Goal: Information Seeking & Learning: Learn about a topic

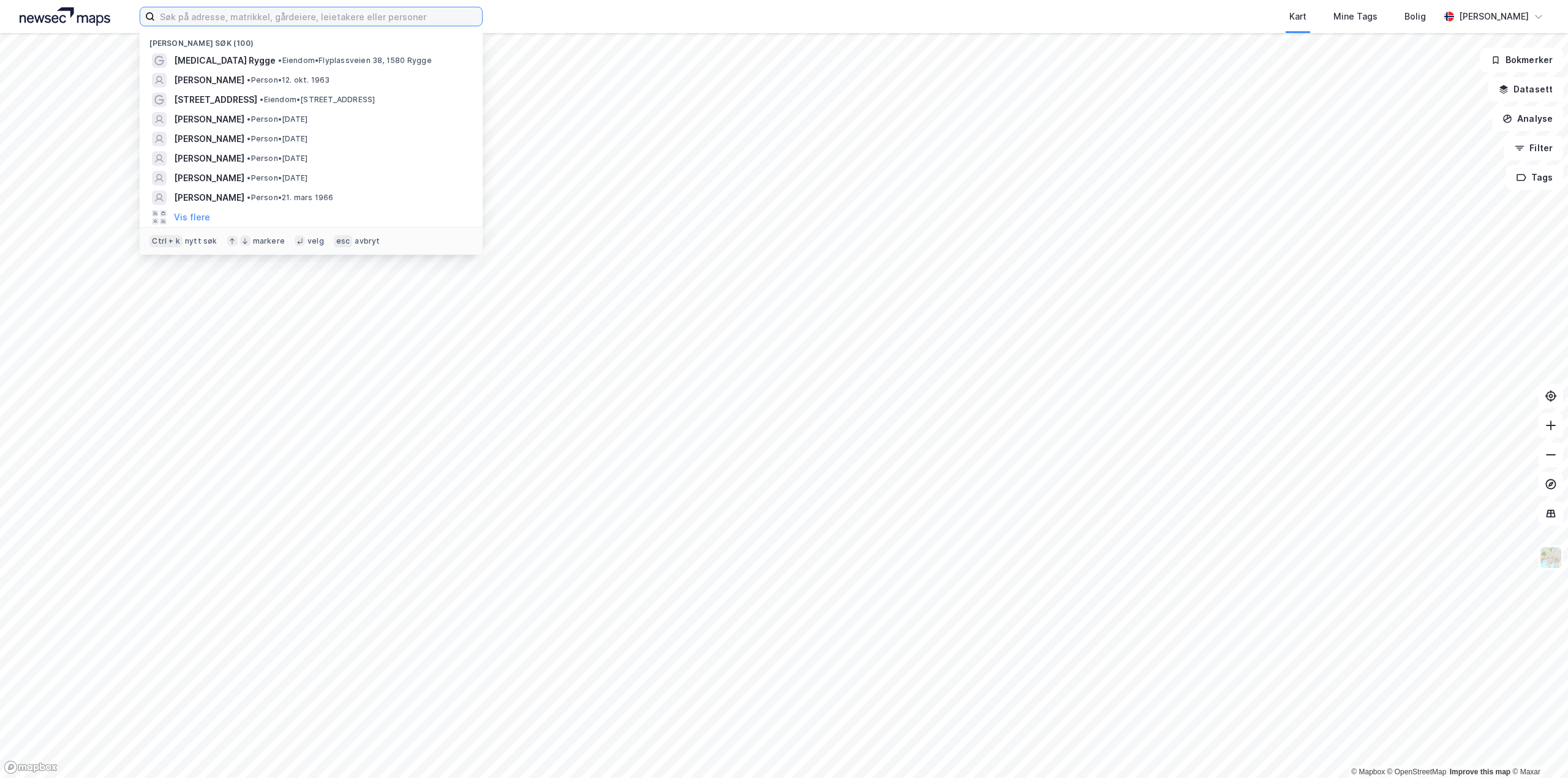
click at [179, 12] on input at bounding box center [318, 16] width 327 height 18
paste input "Jon Utstein Kloster"
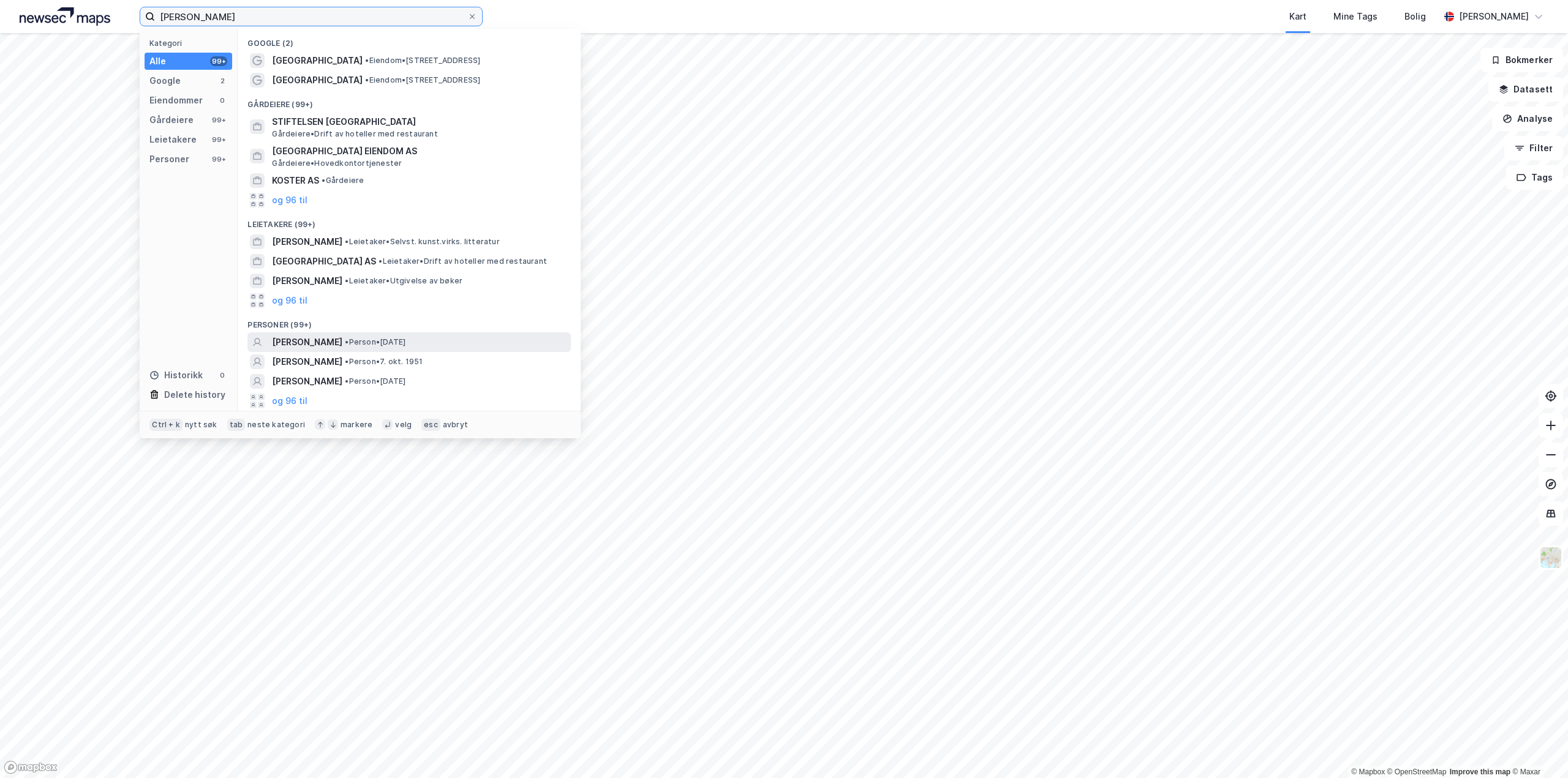
type input "Jon Utstein Kloster"
click at [343, 341] on span "JON UTSTEIN KLOSTER" at bounding box center [307, 342] width 70 height 15
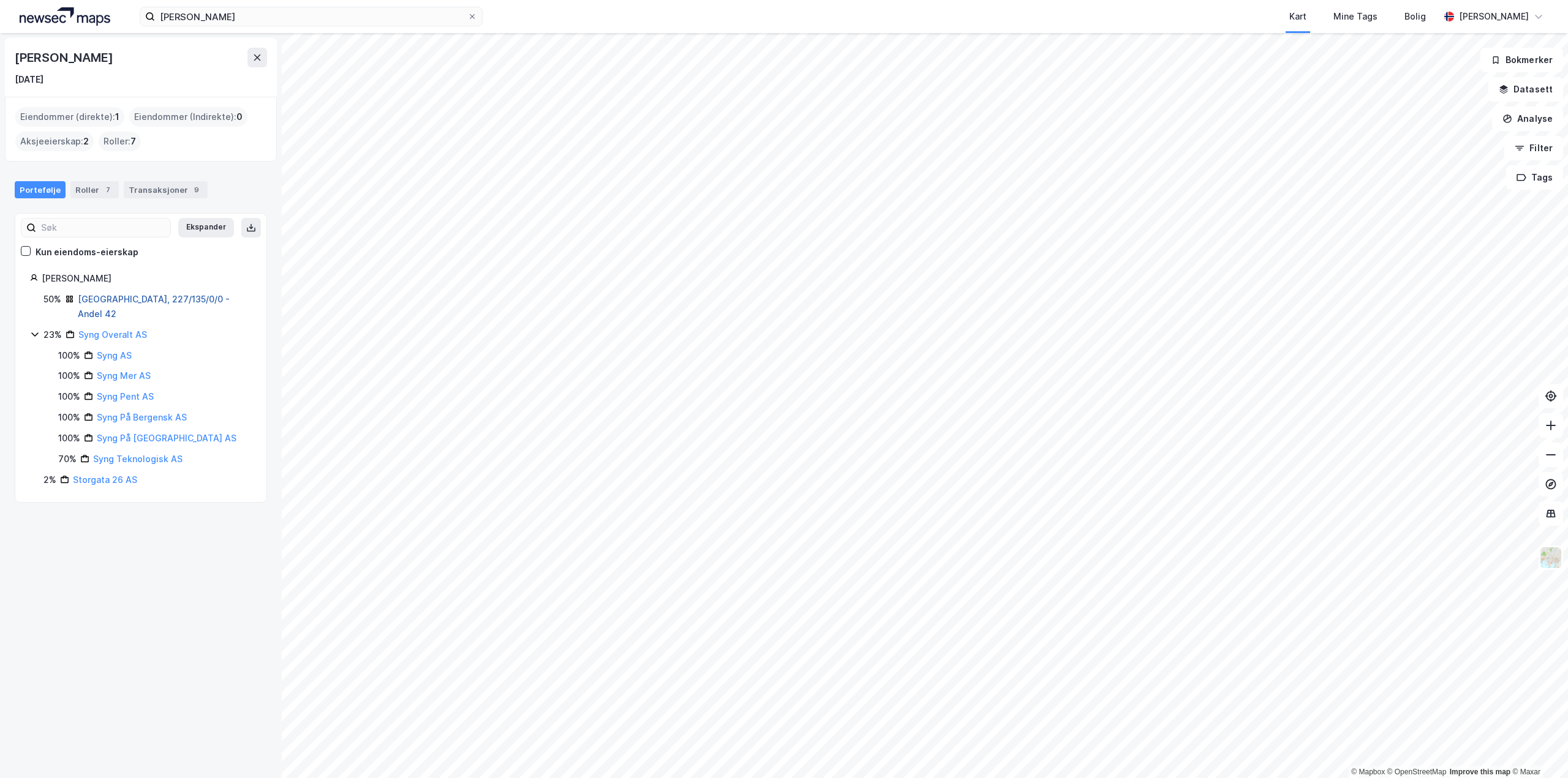
click at [104, 297] on link "Oslo, 227/135/0/0 - Andel 42" at bounding box center [153, 306] width 152 height 25
click at [143, 194] on div "Transaksjoner 9" at bounding box center [166, 190] width 84 height 18
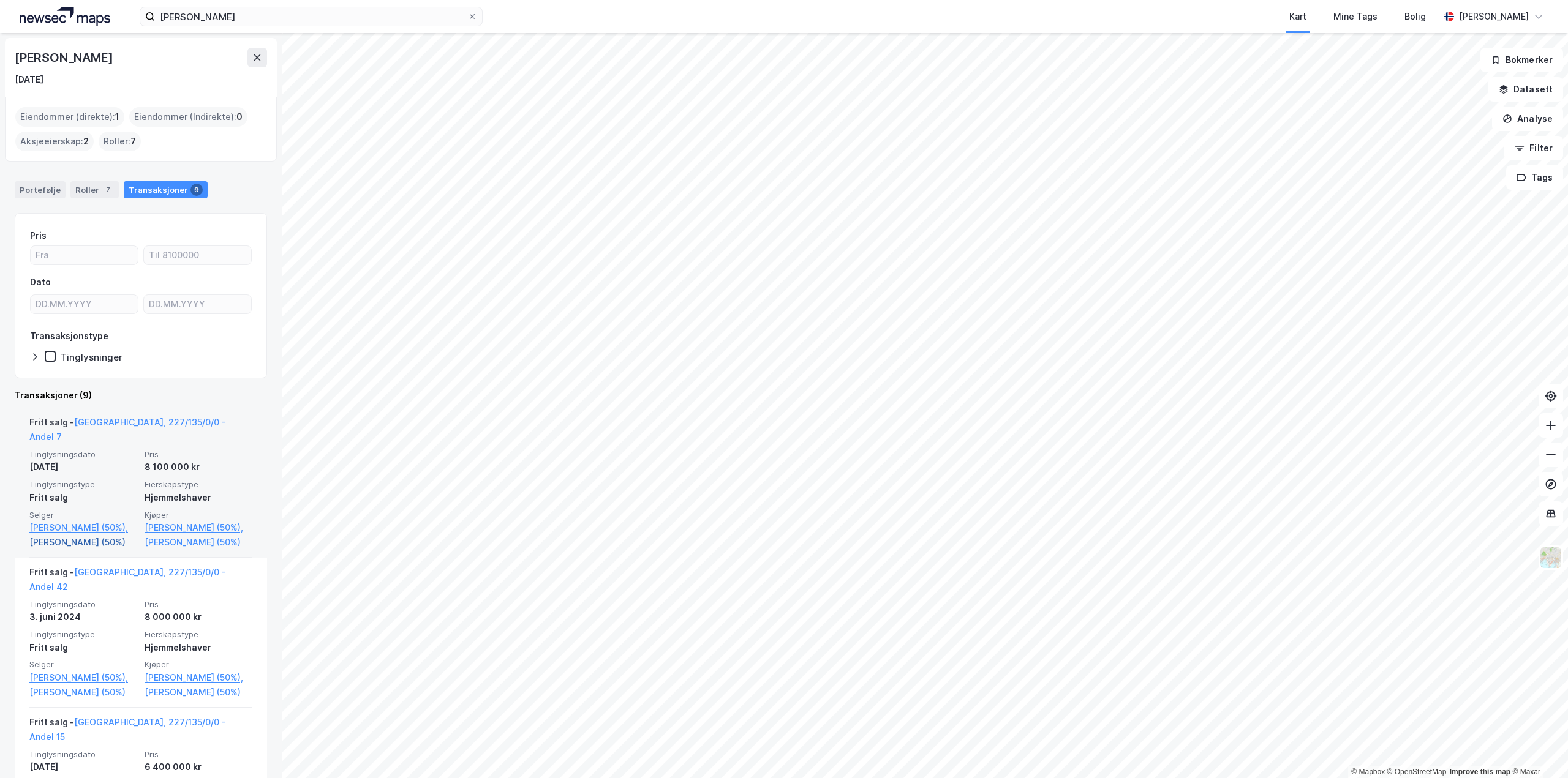
click at [47, 541] on link "Johnson Hilde Espolin (50%)" at bounding box center [83, 542] width 108 height 15
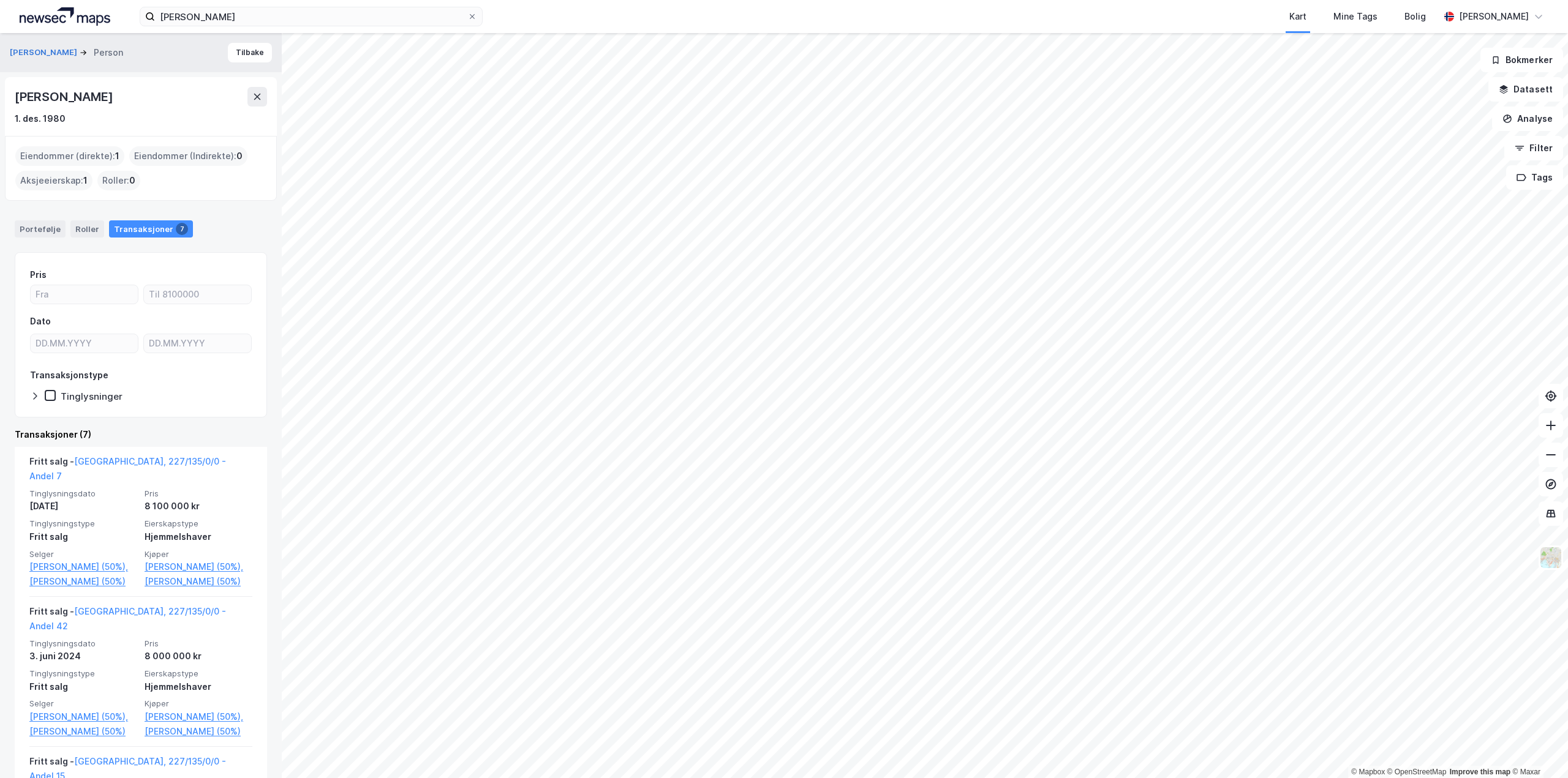
drag, startPoint x: 15, startPoint y: 95, endPoint x: 164, endPoint y: 95, distance: 149.0
click at [164, 95] on div "Hilde Espolin Johnson" at bounding box center [141, 96] width 252 height 19
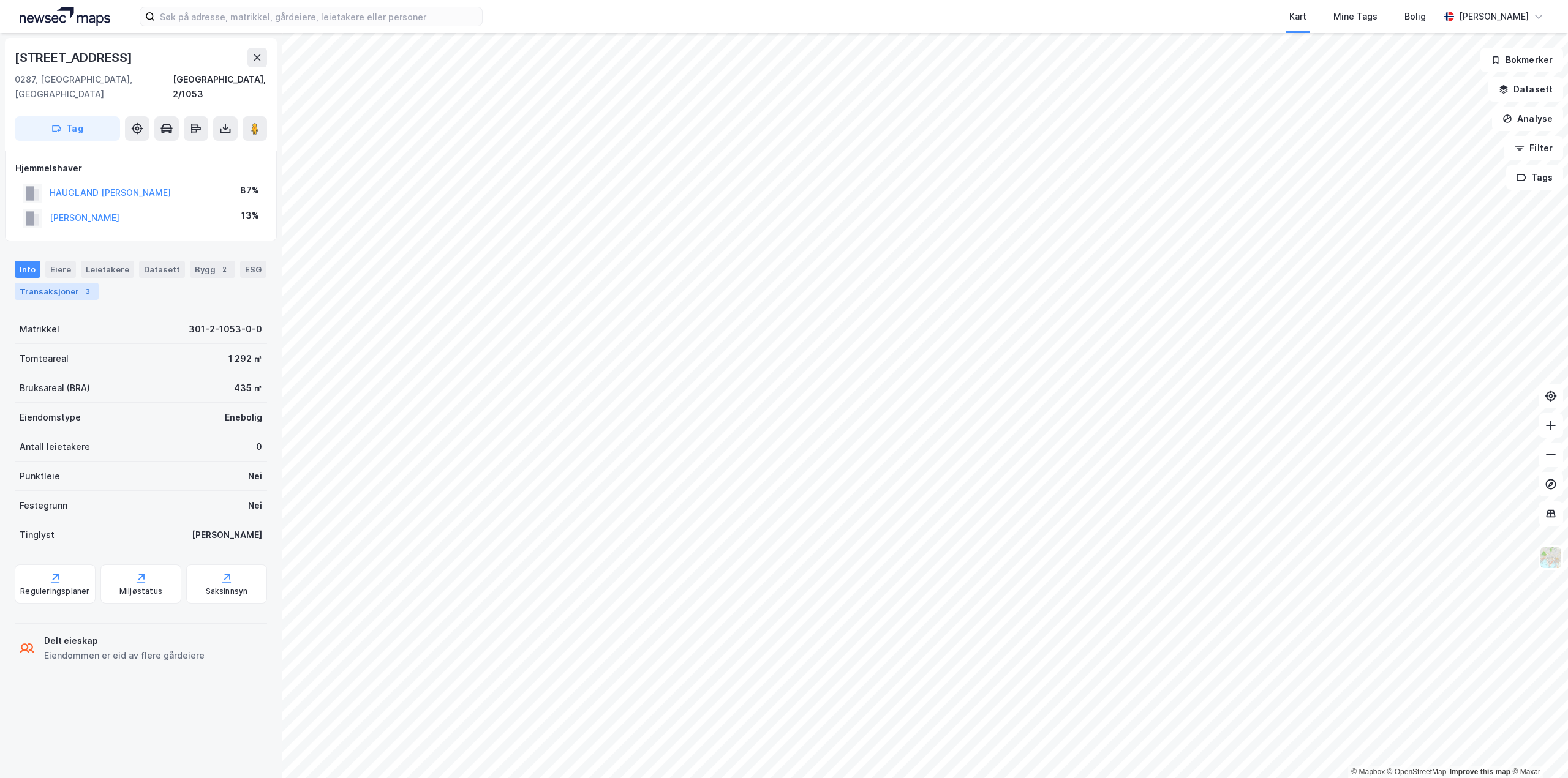
click at [66, 283] on div "Transaksjoner 3" at bounding box center [57, 292] width 84 height 18
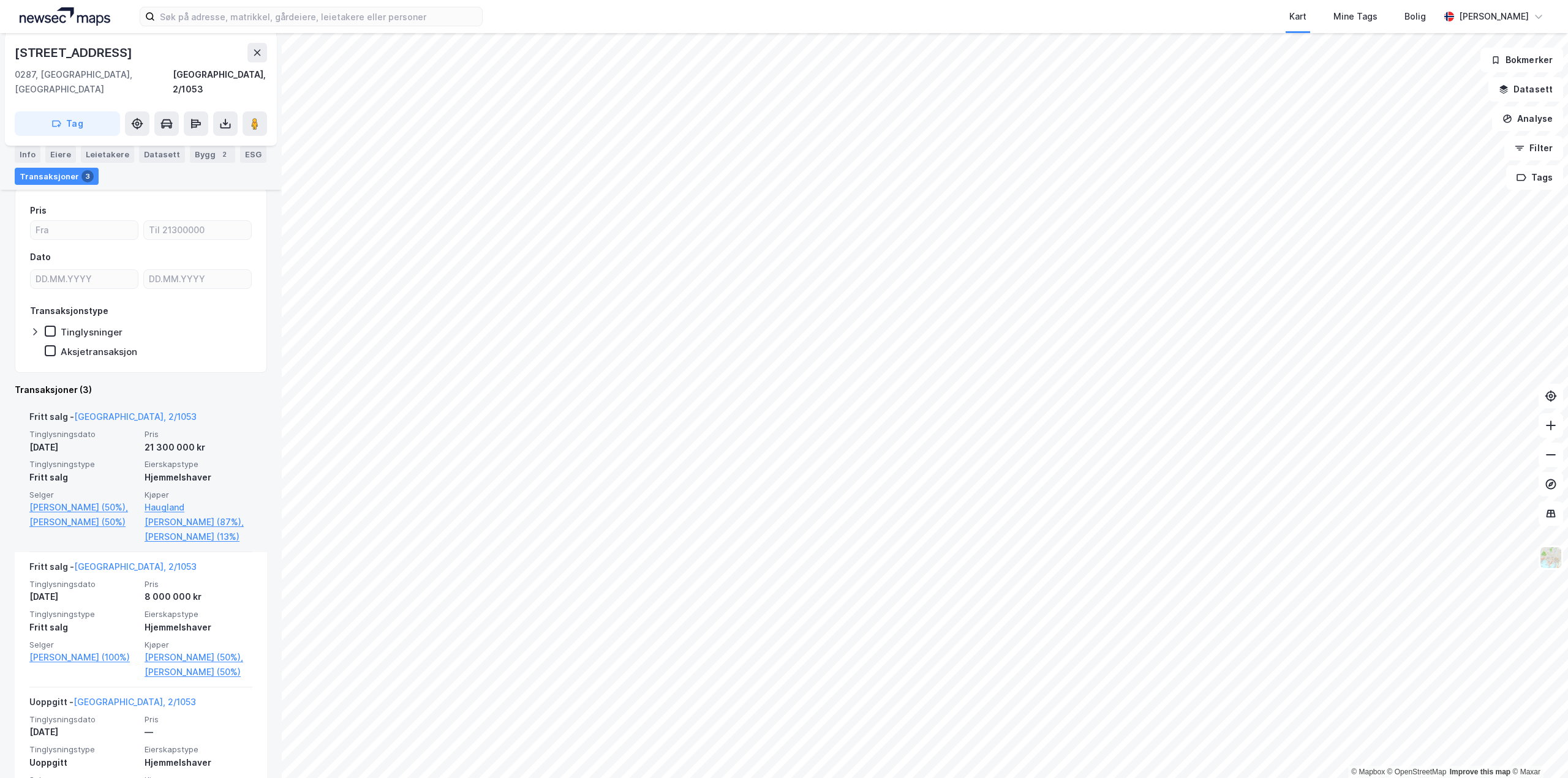
scroll to position [171, 0]
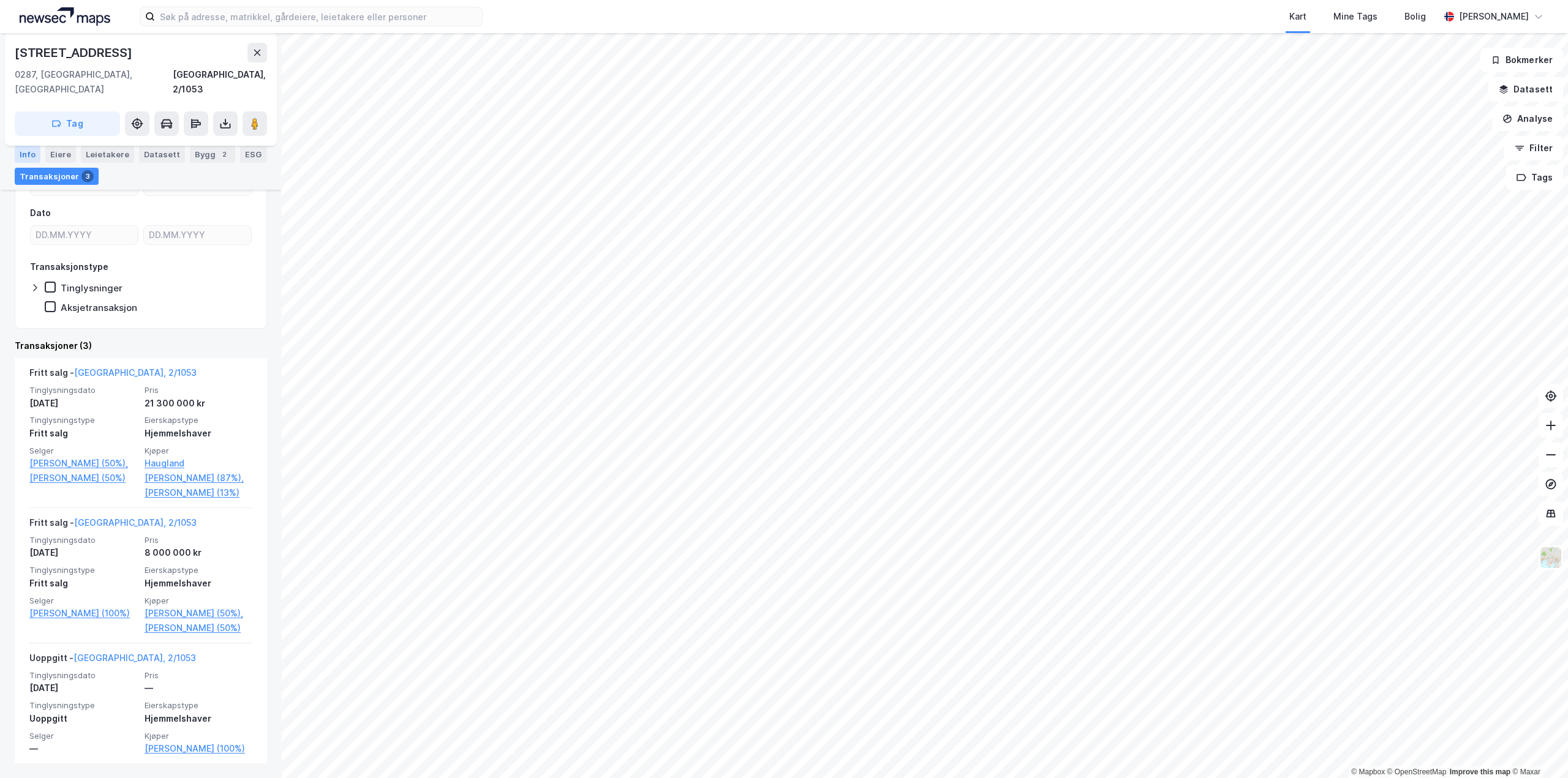
click at [33, 157] on div "Info" at bounding box center [27, 154] width 25 height 18
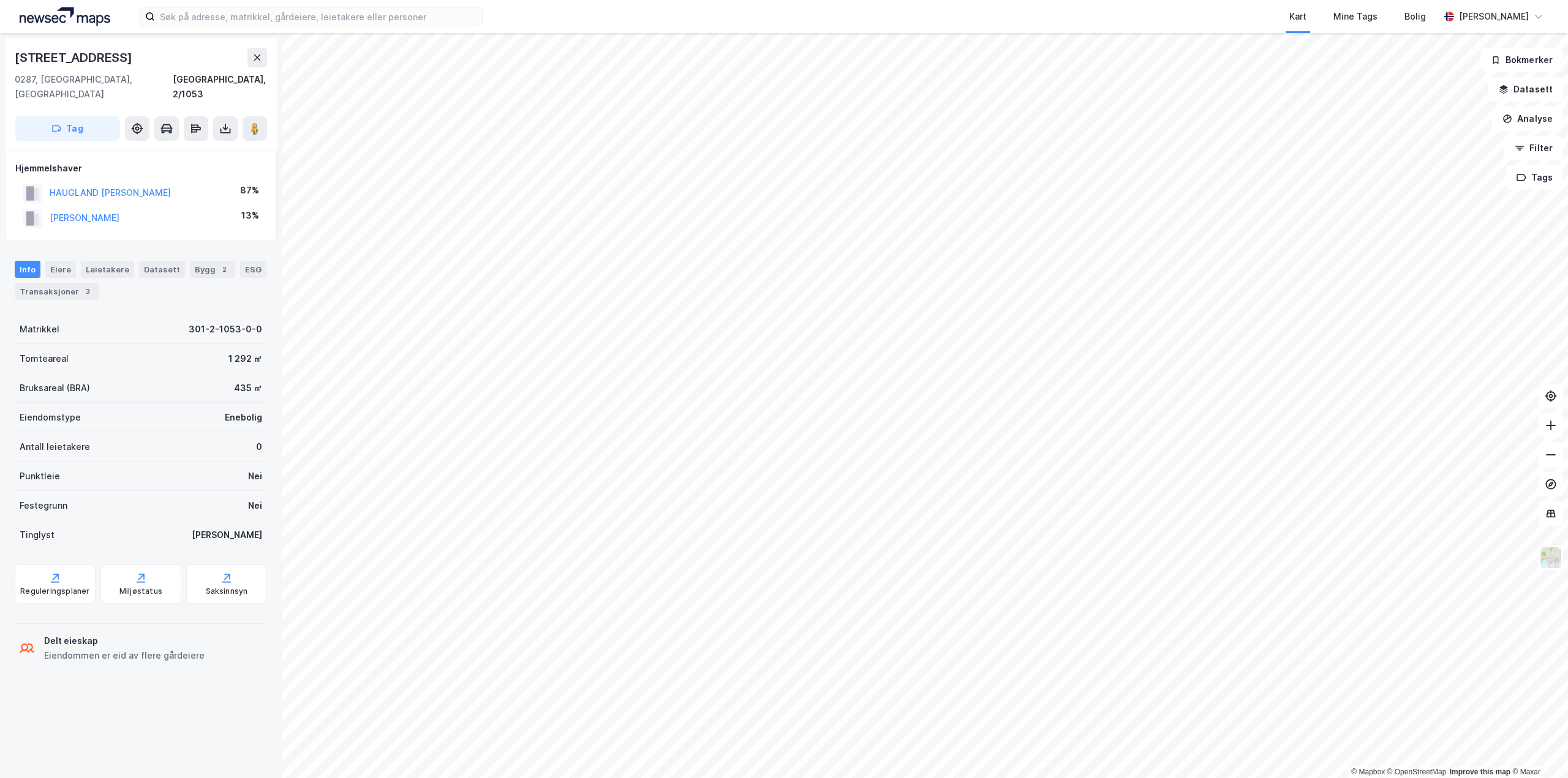
scroll to position [11, 0]
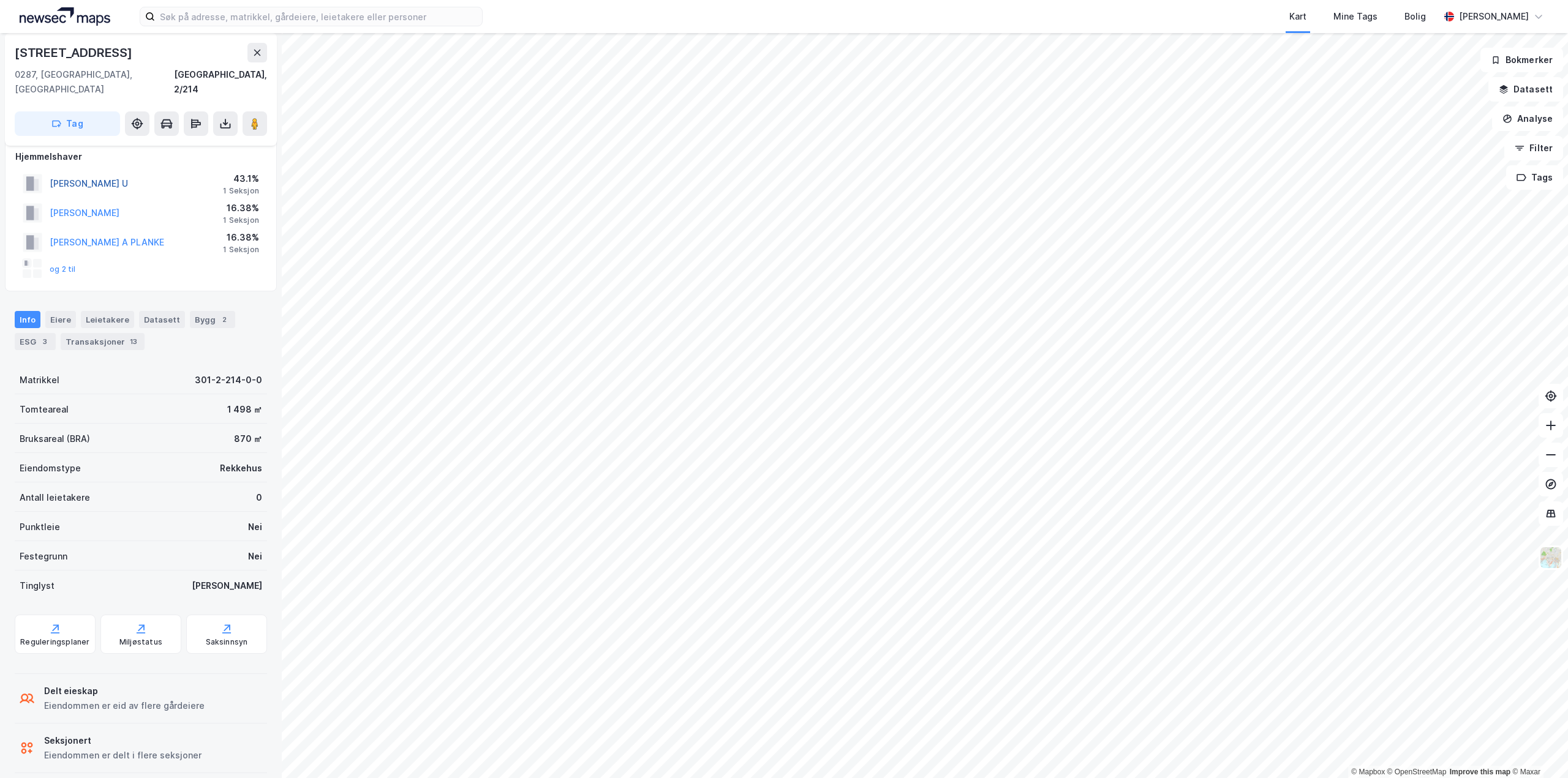
click at [0, 0] on button "[PERSON_NAME] U" at bounding box center [0, 0] width 0 height 0
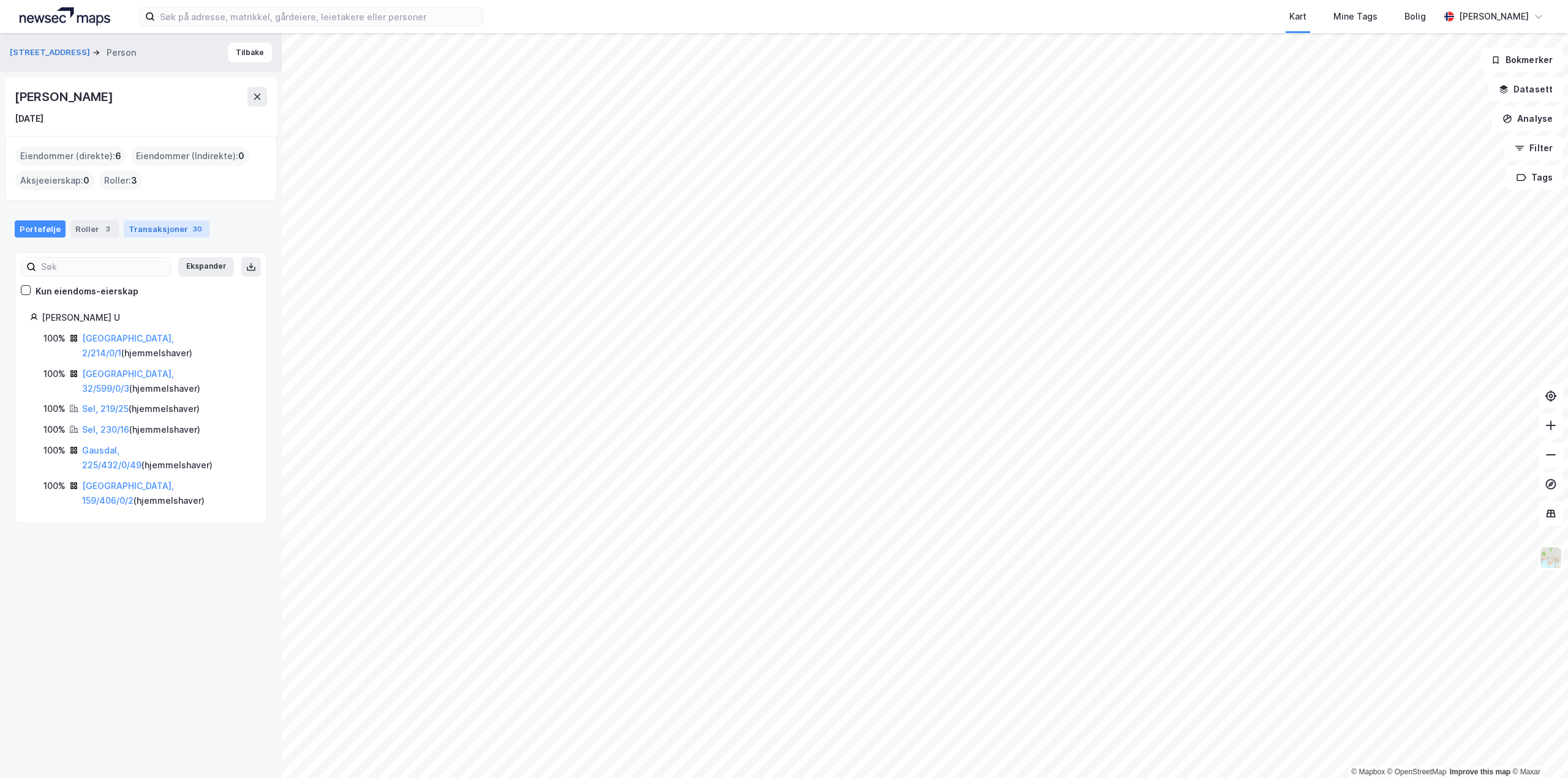
click at [163, 224] on div "Transaksjoner 30" at bounding box center [167, 230] width 86 height 18
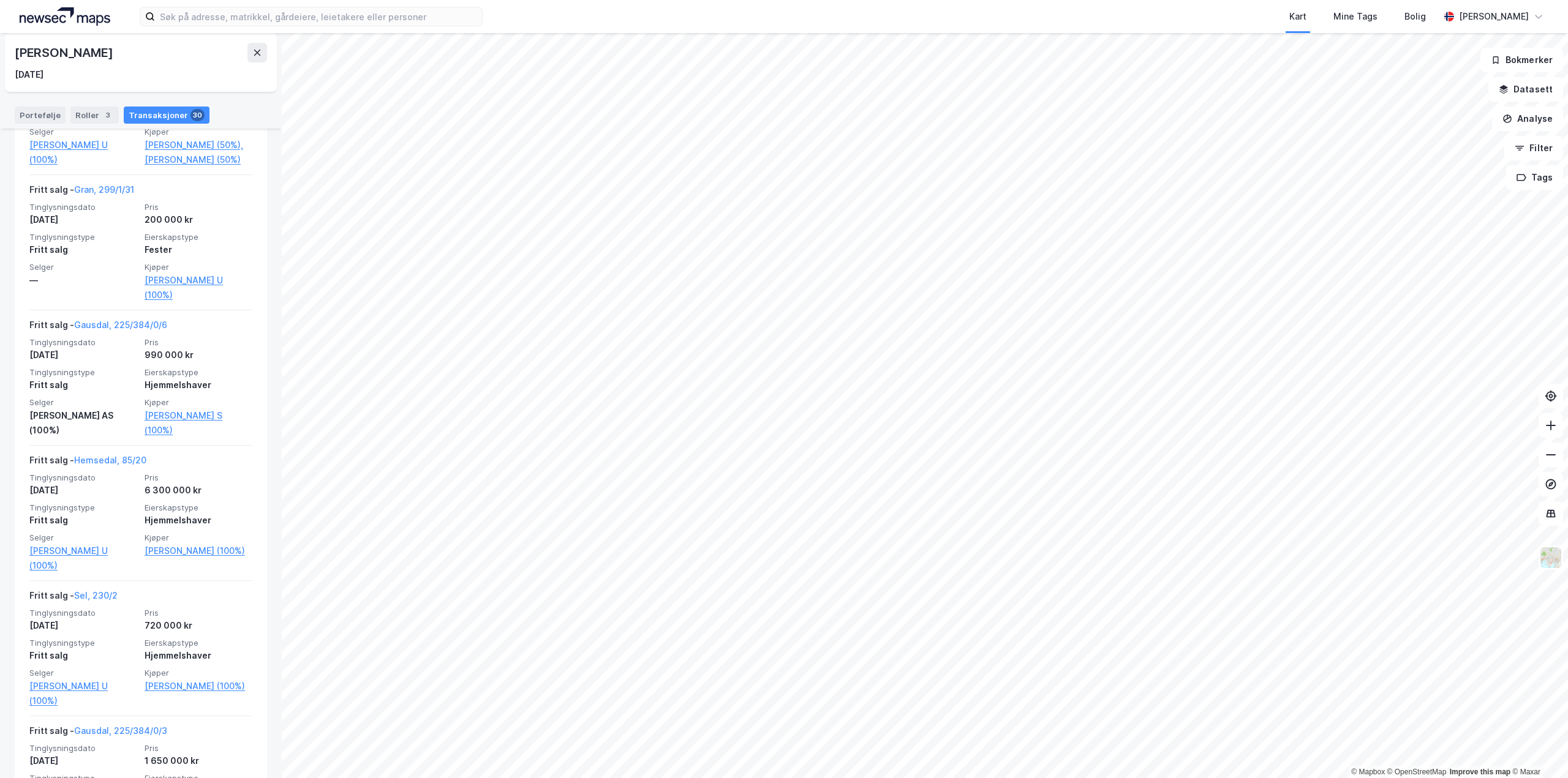
scroll to position [1041, 0]
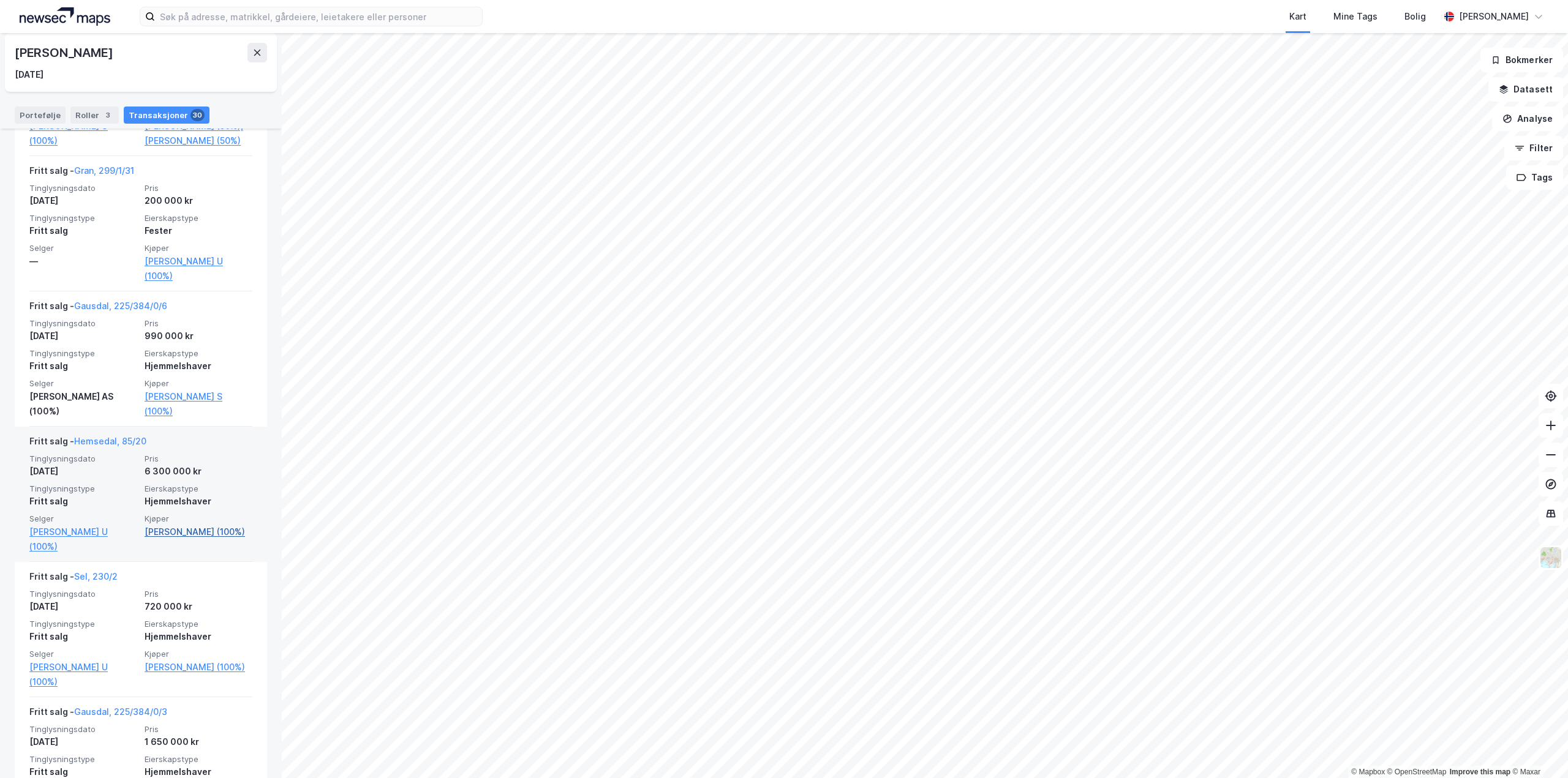
click at [200, 540] on link "[PERSON_NAME] (100%)" at bounding box center [198, 532] width 108 height 15
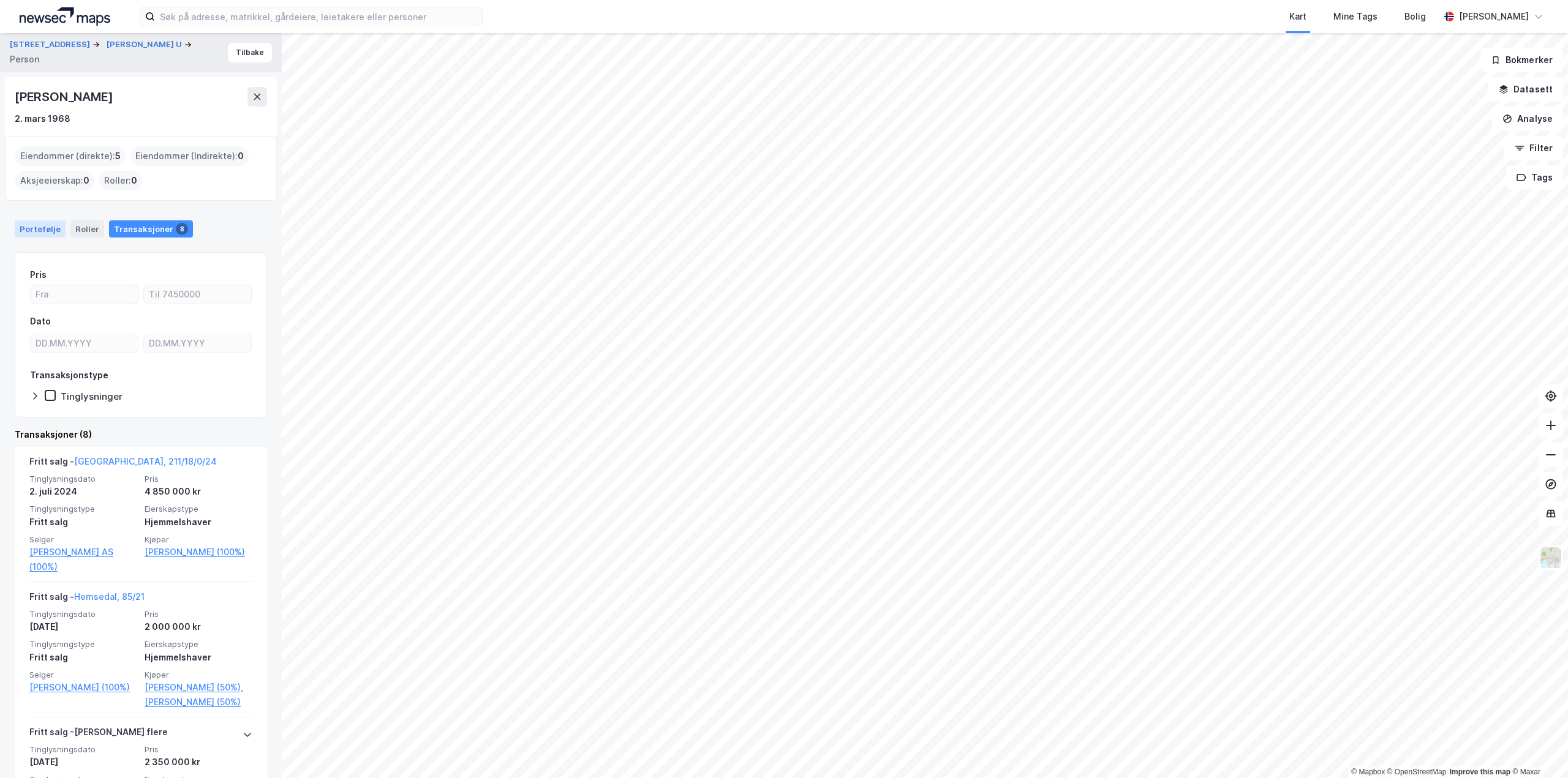
click at [39, 230] on div "Portefølje" at bounding box center [40, 230] width 51 height 18
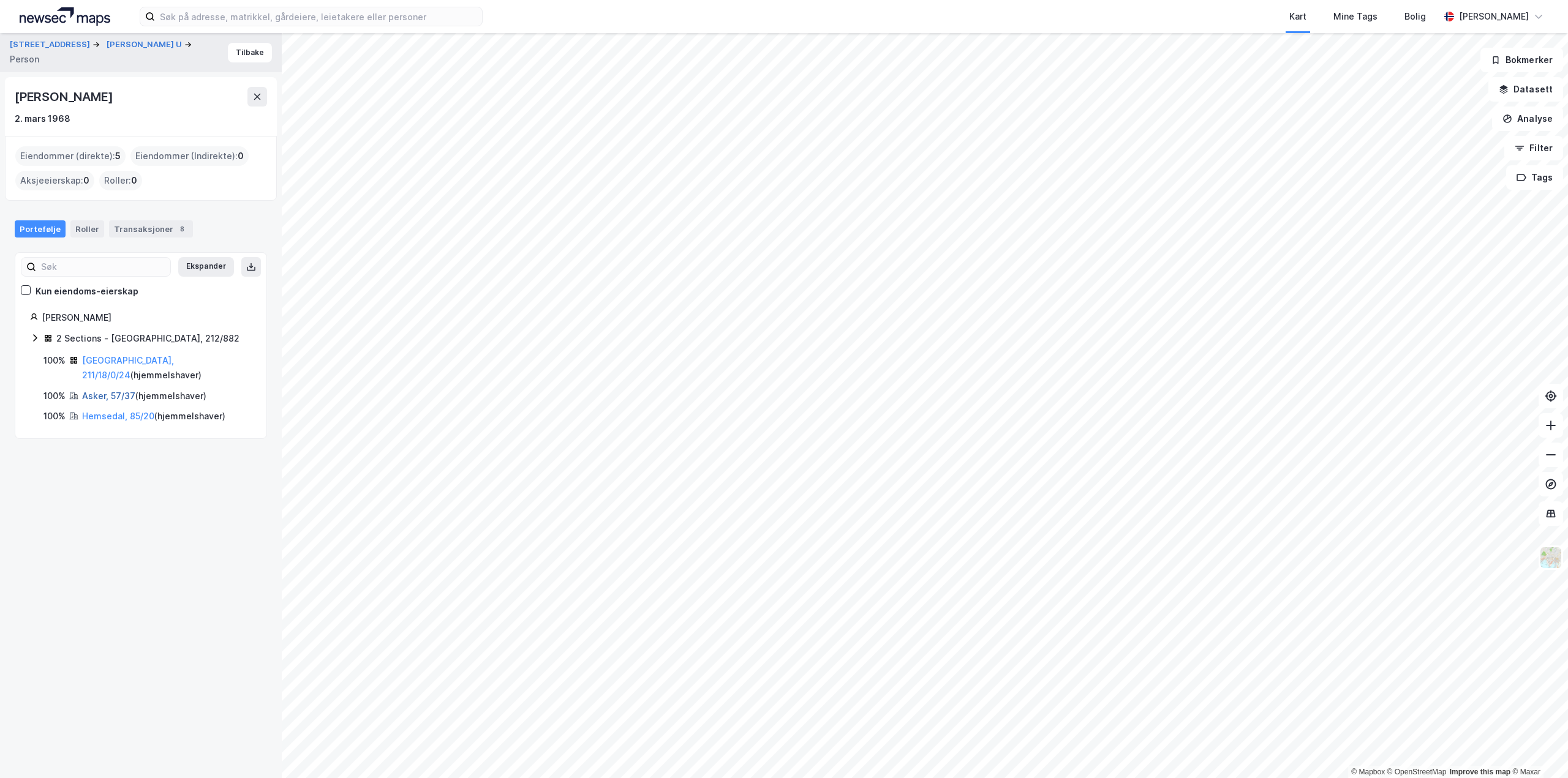
click at [114, 391] on link "Asker, 57/37" at bounding box center [109, 396] width 53 height 11
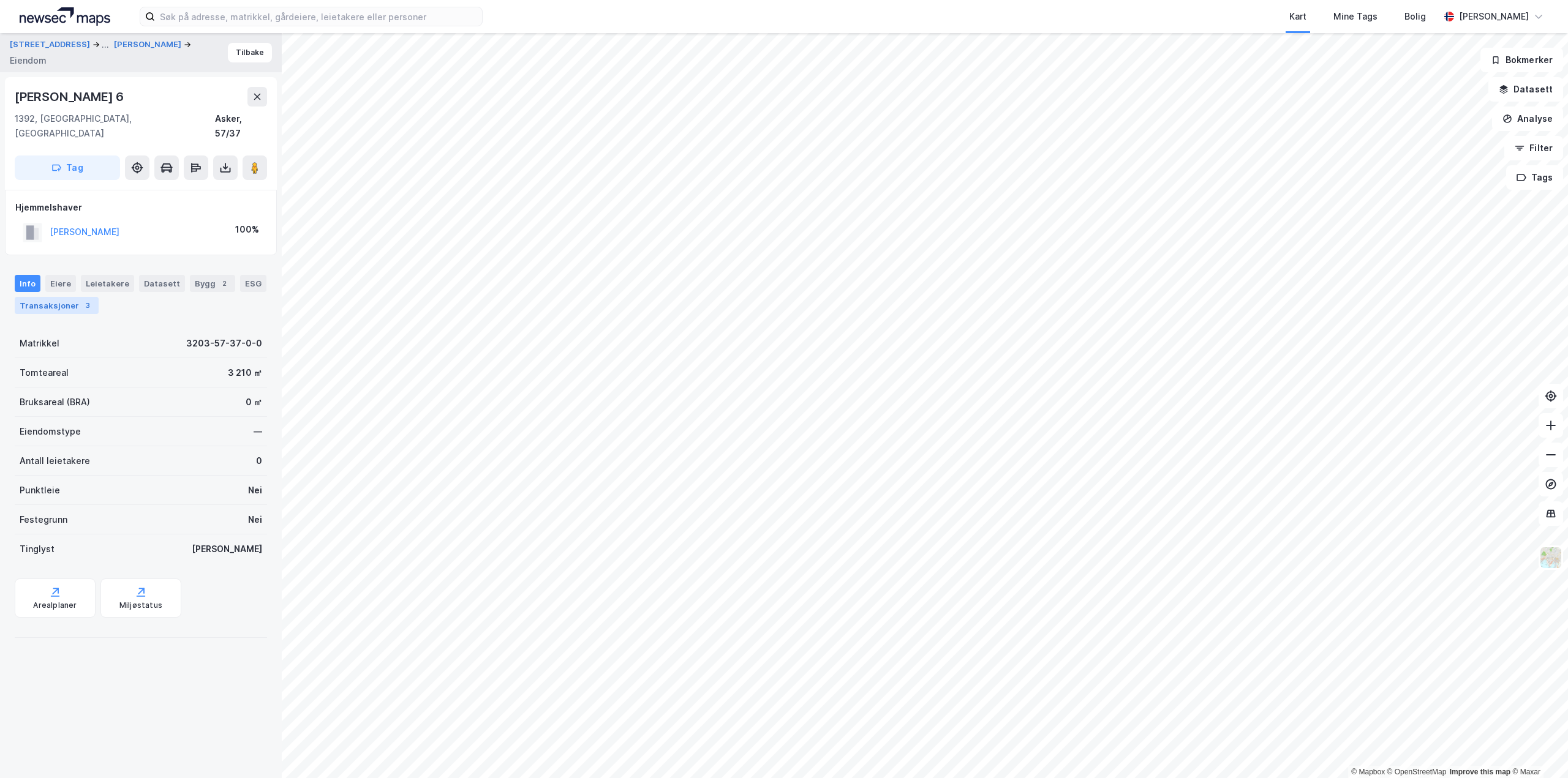
click at [56, 297] on div "Transaksjoner 3" at bounding box center [57, 306] width 84 height 18
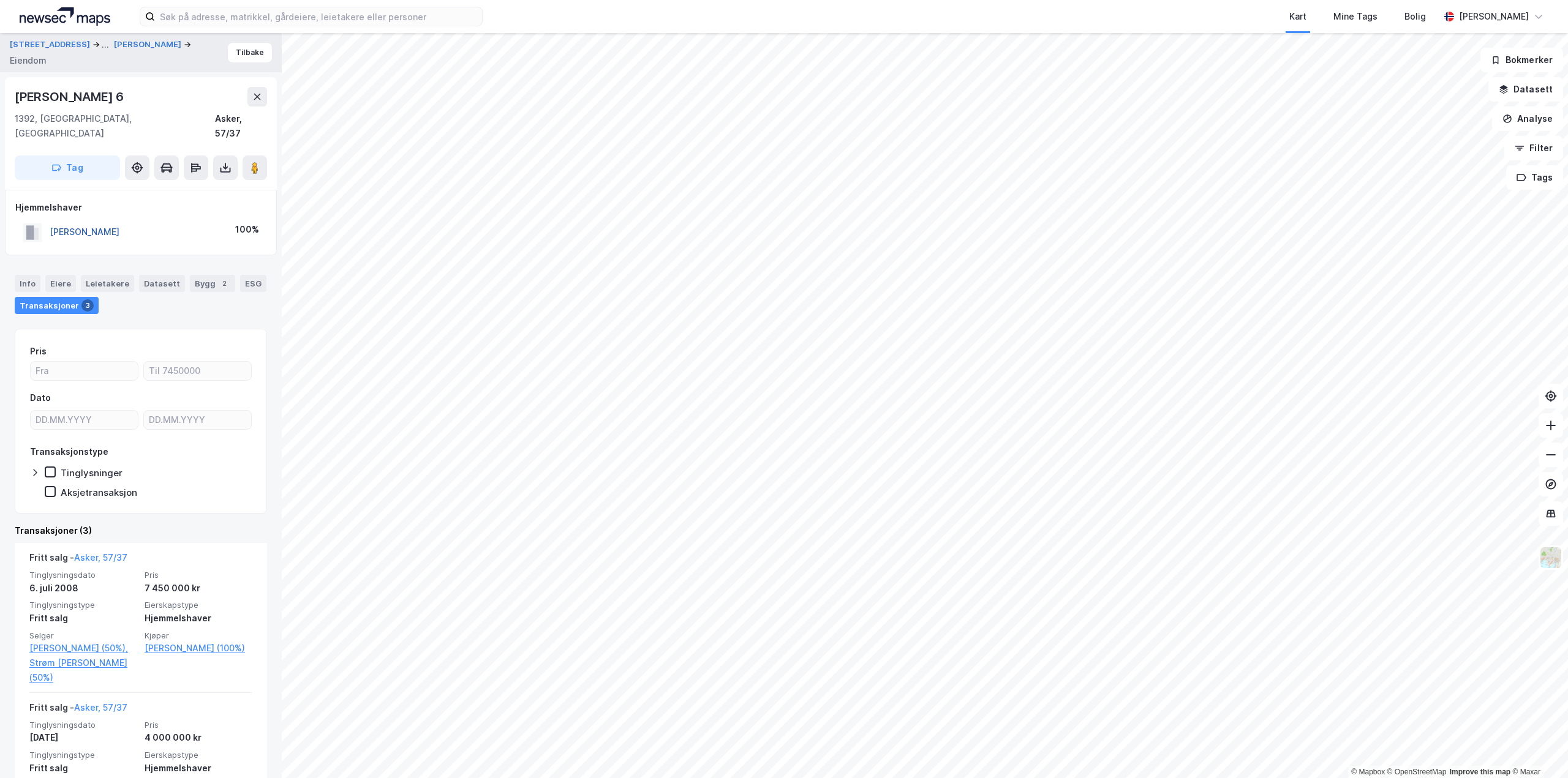
click at [0, 0] on button "[PERSON_NAME]" at bounding box center [0, 0] width 0 height 0
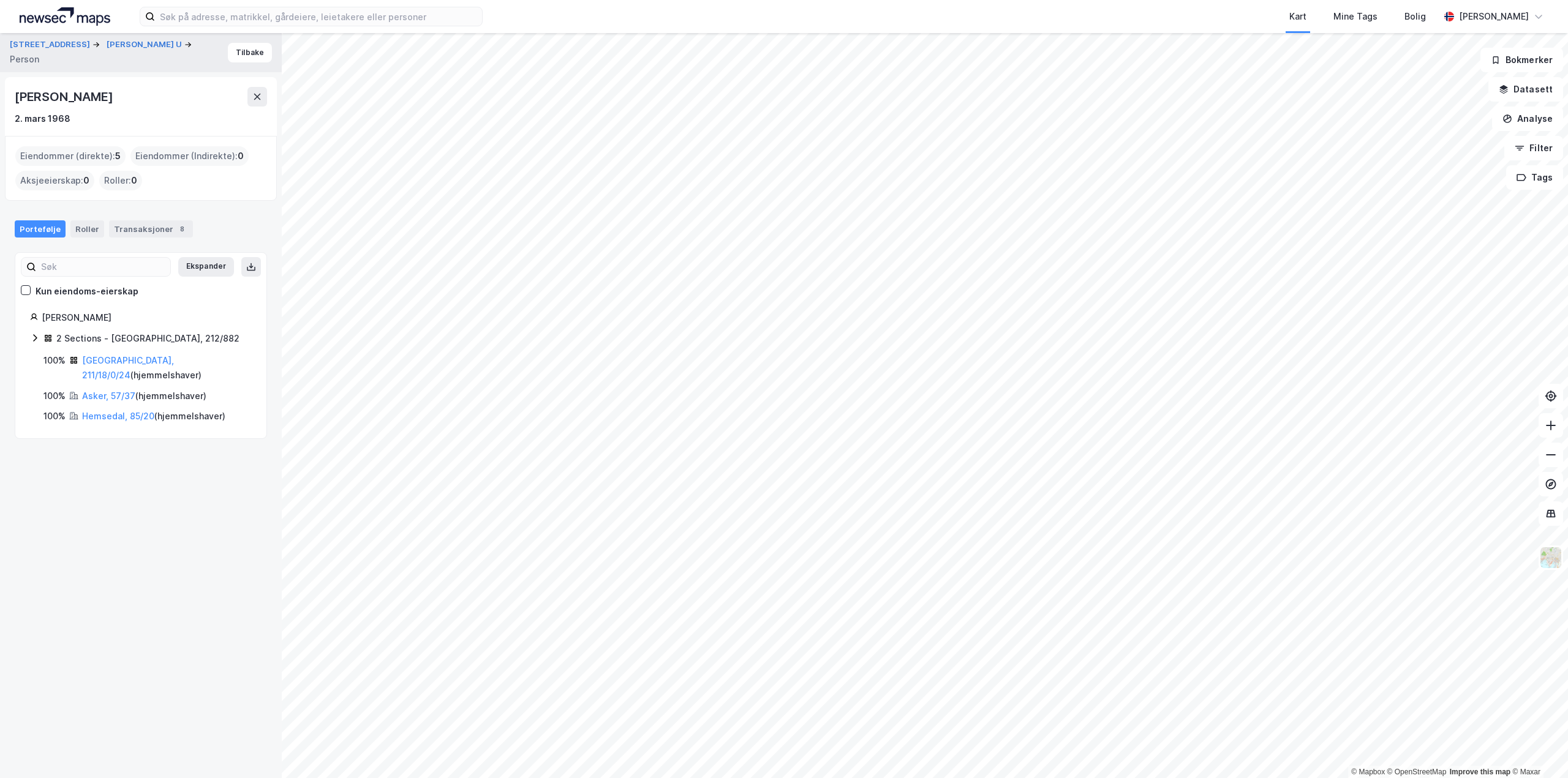
click at [39, 336] on icon at bounding box center [34, 337] width 10 height 10
click at [119, 430] on link "[GEOGRAPHIC_DATA], 211/18/0/24" at bounding box center [128, 438] width 92 height 25
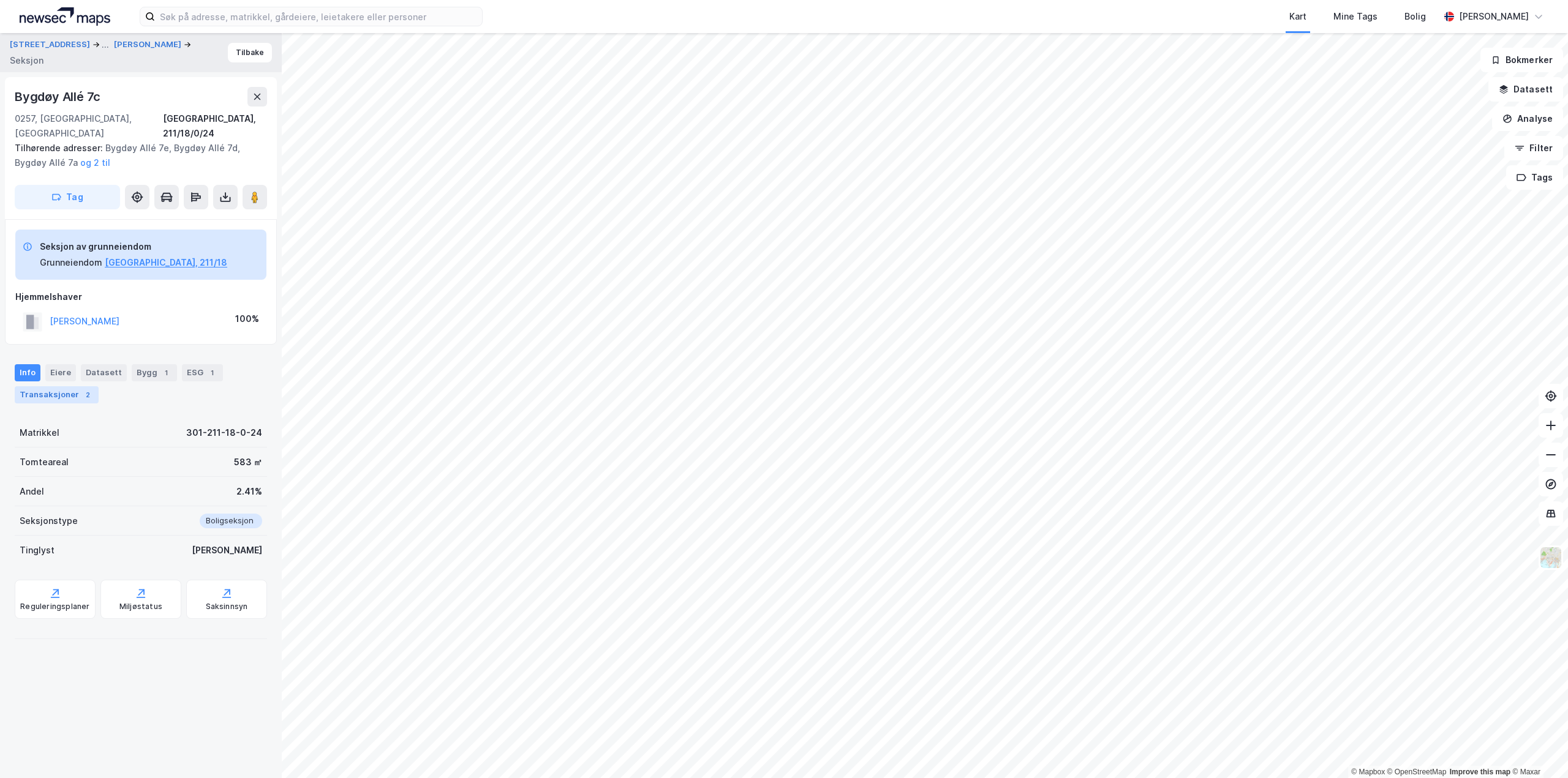
click at [47, 386] on div "Transaksjoner 2" at bounding box center [57, 395] width 84 height 18
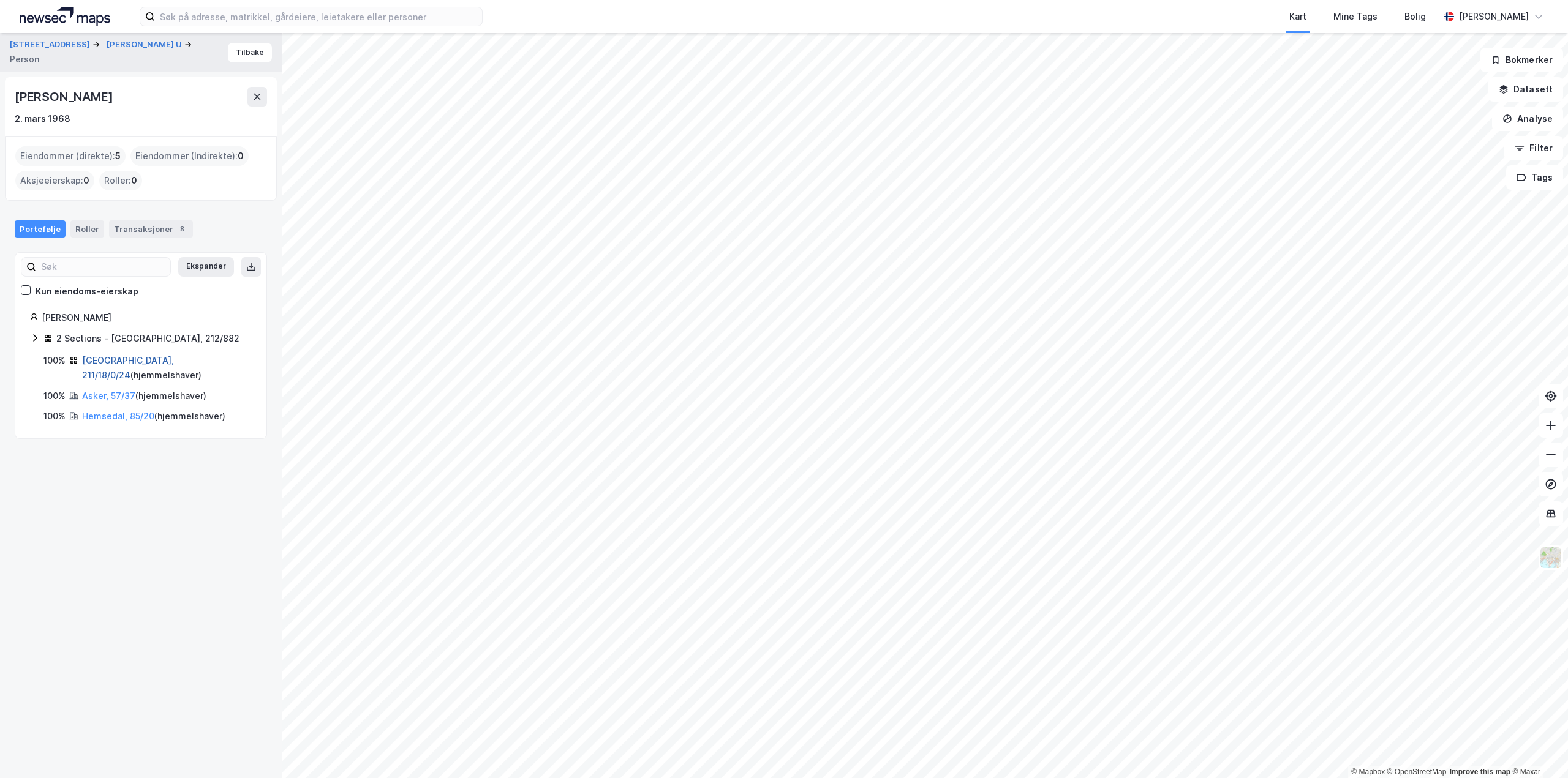
click at [104, 357] on link "[GEOGRAPHIC_DATA], 211/18/0/24" at bounding box center [128, 367] width 92 height 25
click at [36, 333] on icon at bounding box center [34, 337] width 10 height 10
click at [117, 358] on link "[GEOGRAPHIC_DATA], 212/882/0/18" at bounding box center [142, 367] width 92 height 25
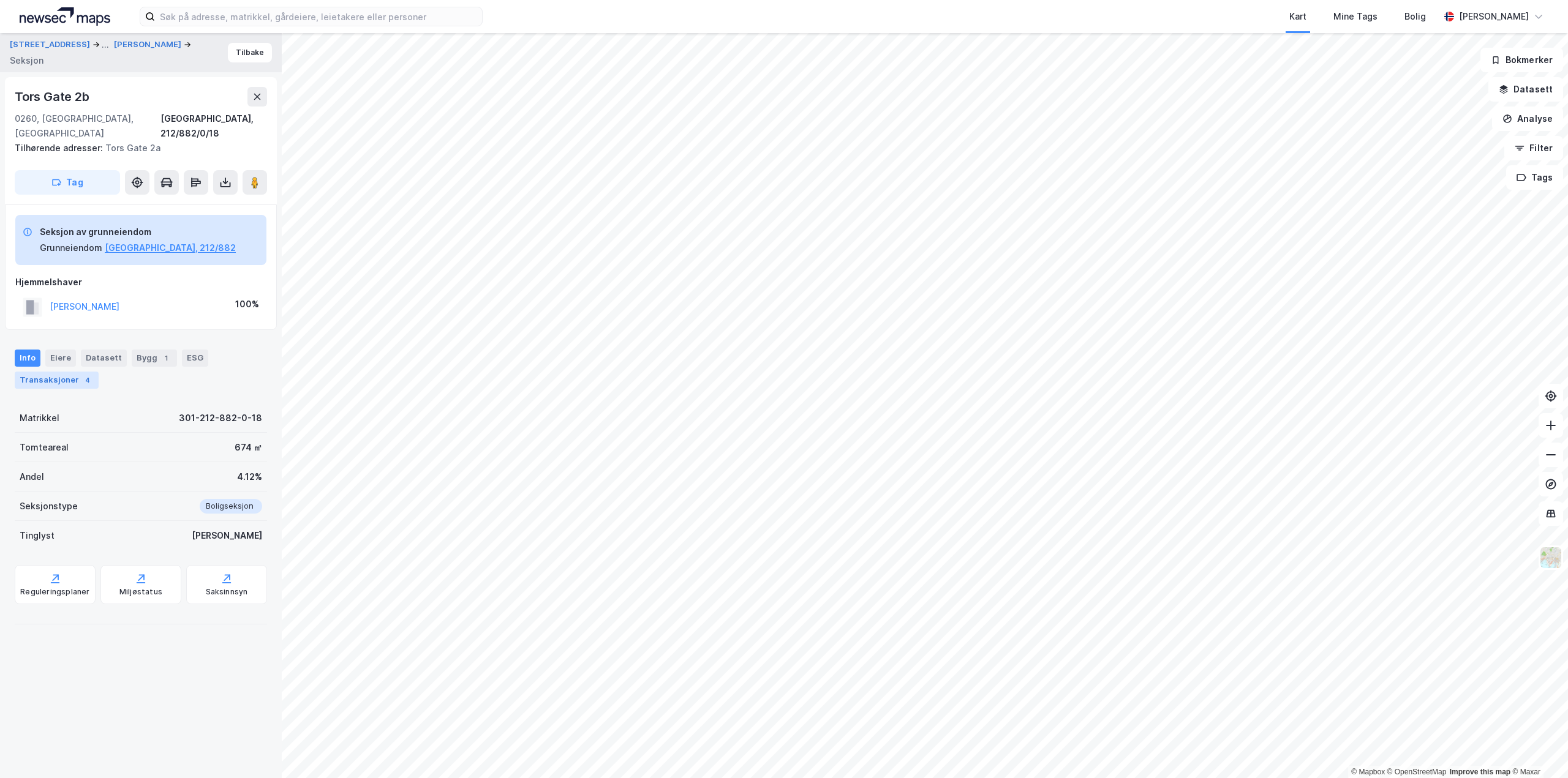
click at [67, 371] on div "Transaksjoner 4" at bounding box center [57, 380] width 84 height 18
